Goal: Transaction & Acquisition: Purchase product/service

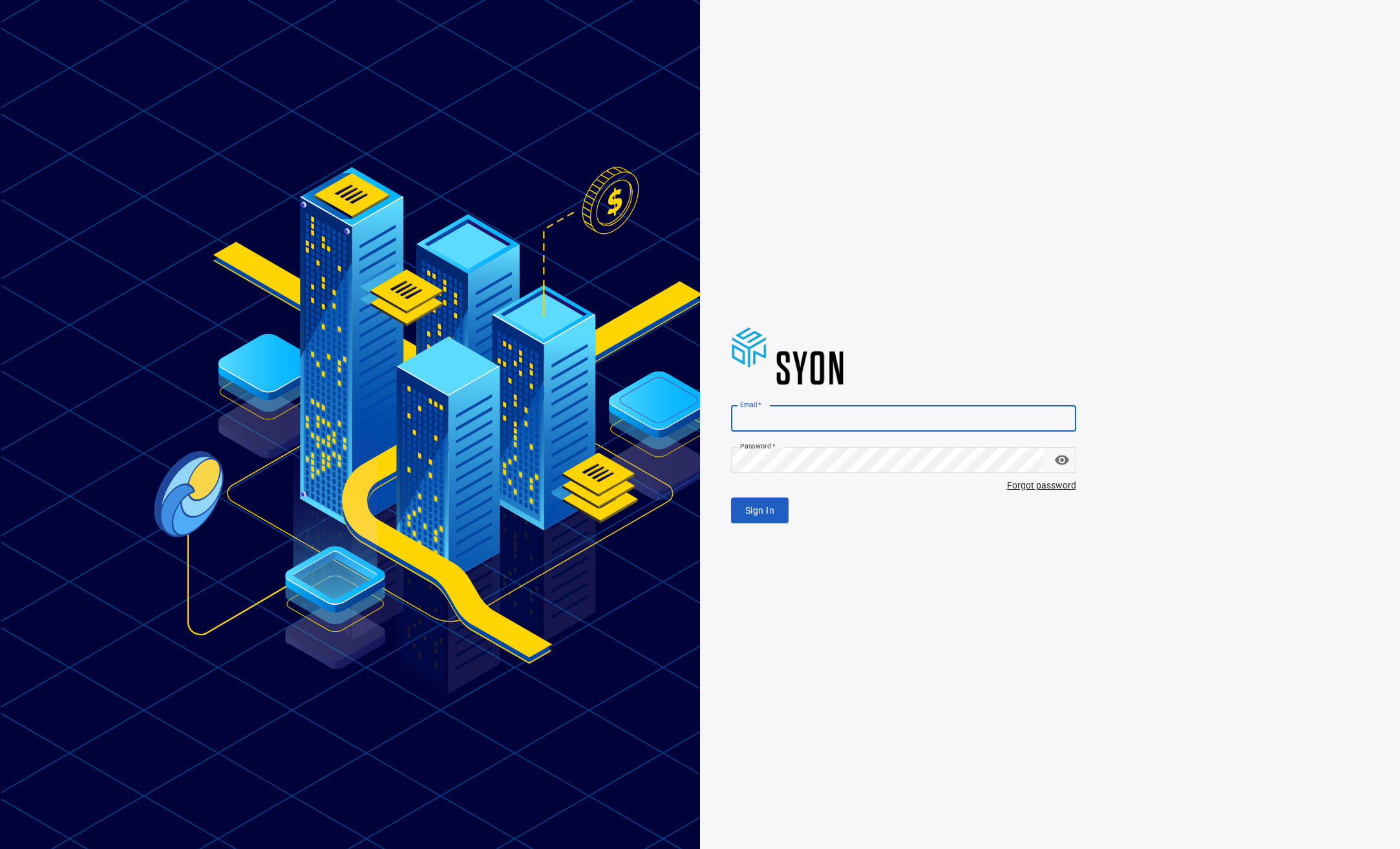
click at [895, 427] on input "Email   *" at bounding box center [903, 419] width 345 height 26
type input "**********"
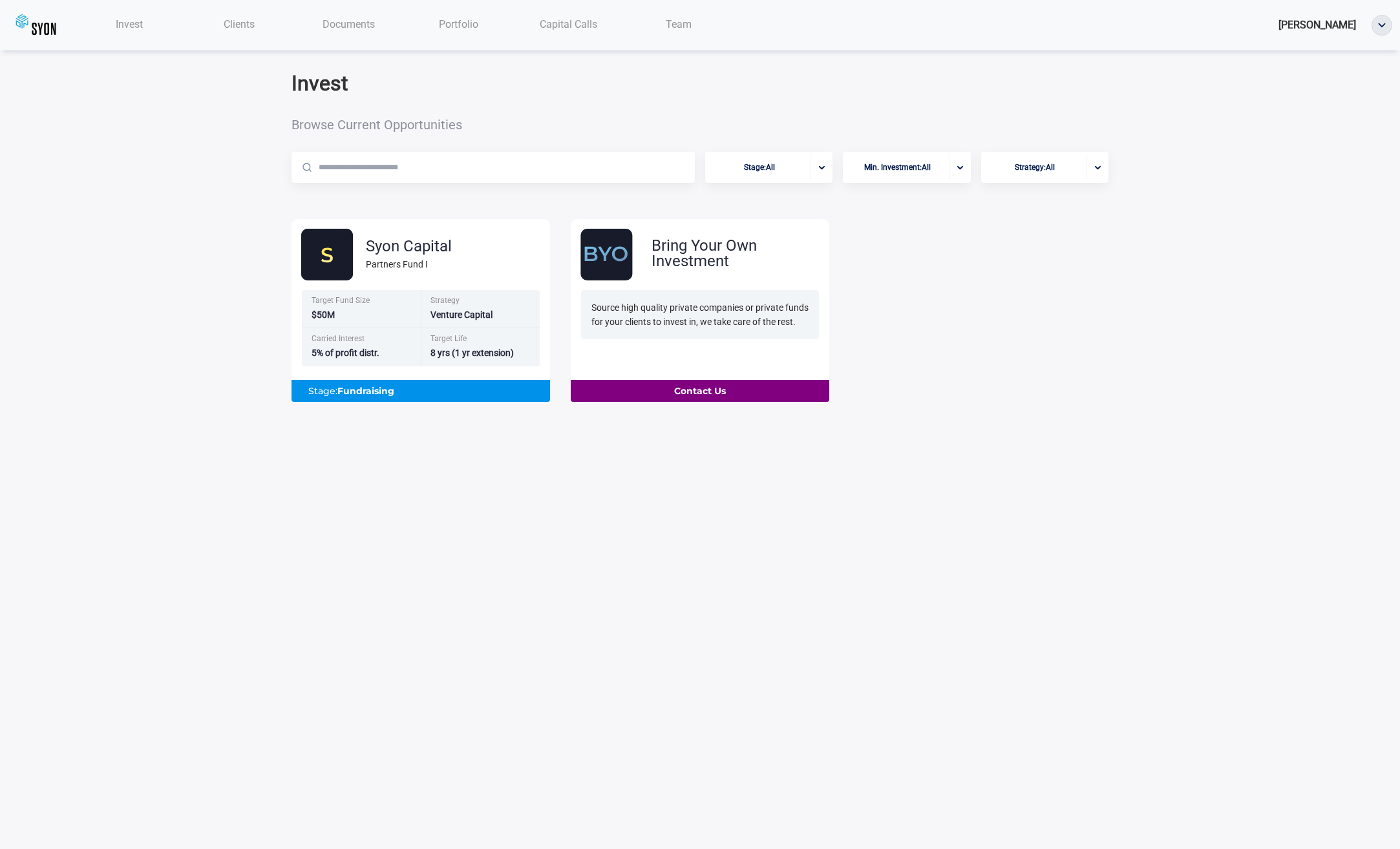
click at [131, 29] on span "Invest" at bounding box center [130, 24] width 28 height 12
click at [476, 314] on span "Venture Capital" at bounding box center [462, 314] width 63 height 11
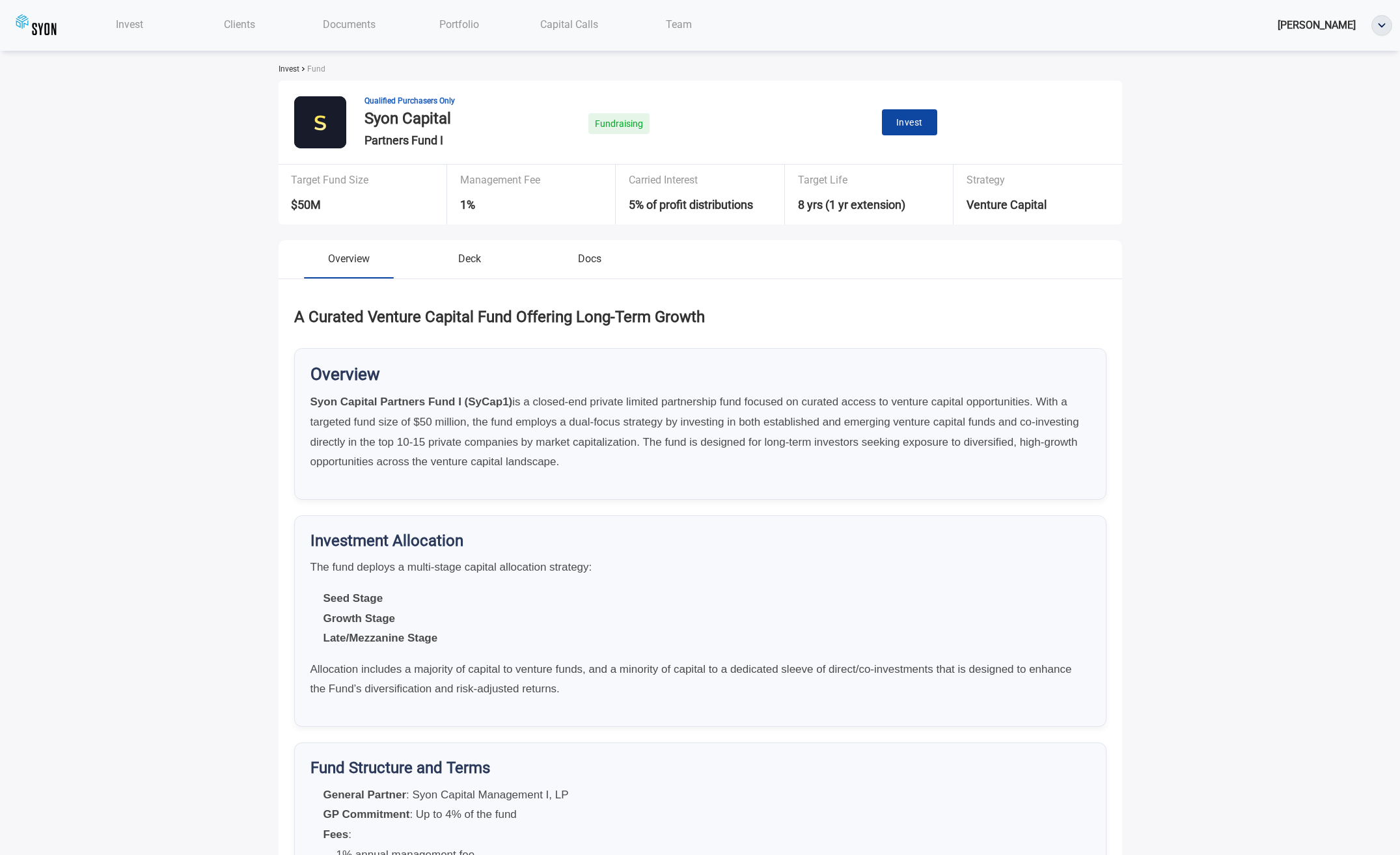
click at [920, 121] on span "Invest" at bounding box center [909, 123] width 27 height 16
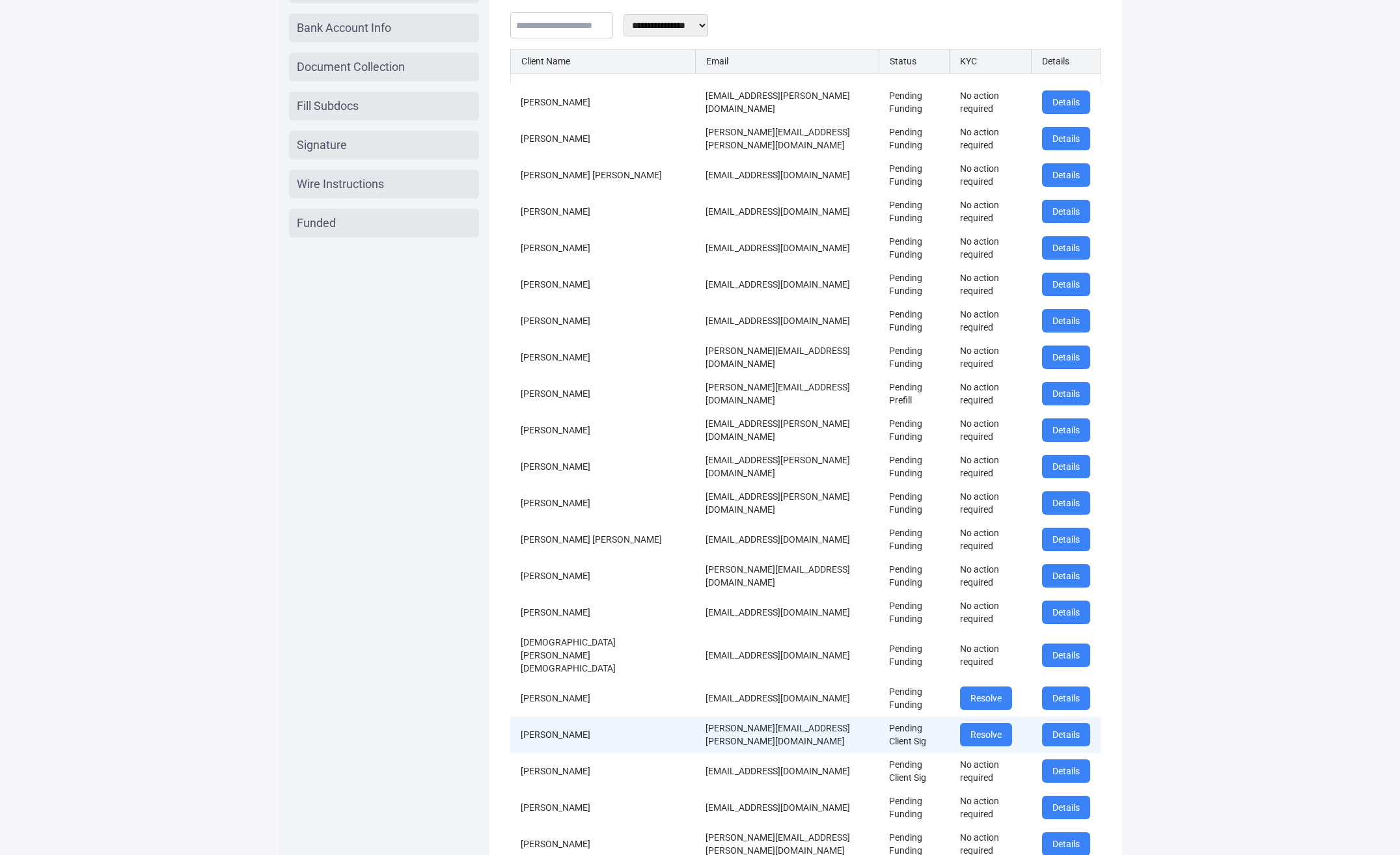
scroll to position [336, 0]
